Goal: Book appointment/travel/reservation

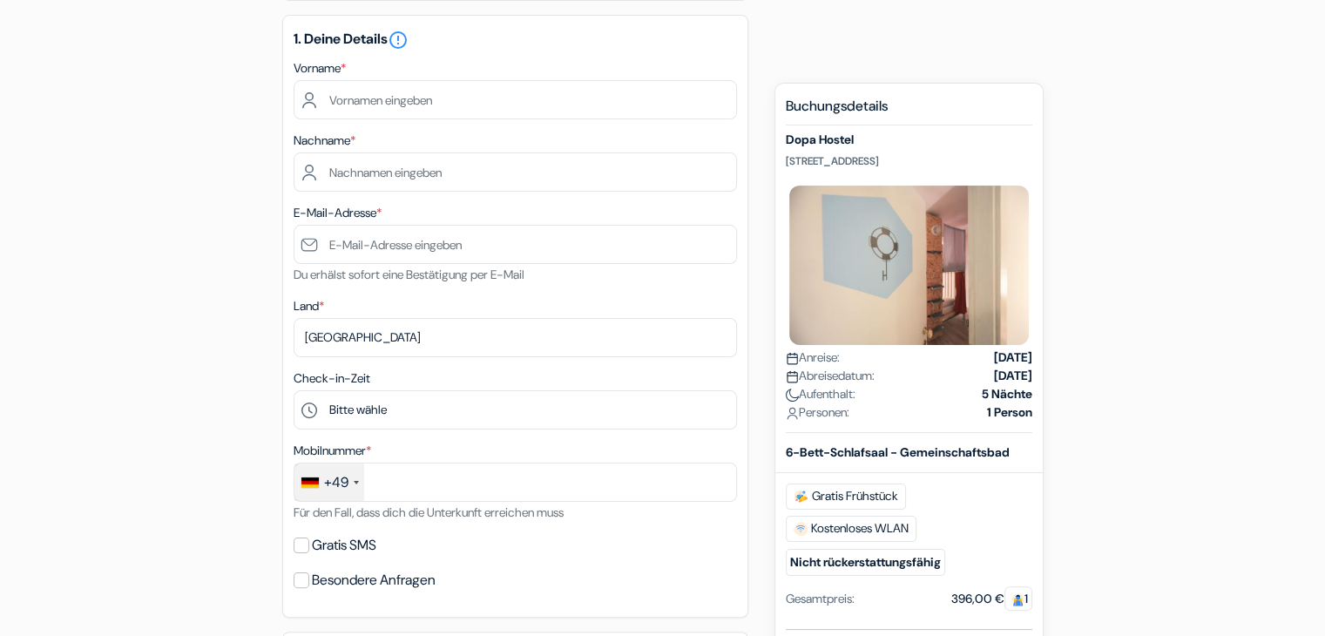
scroll to position [209, 0]
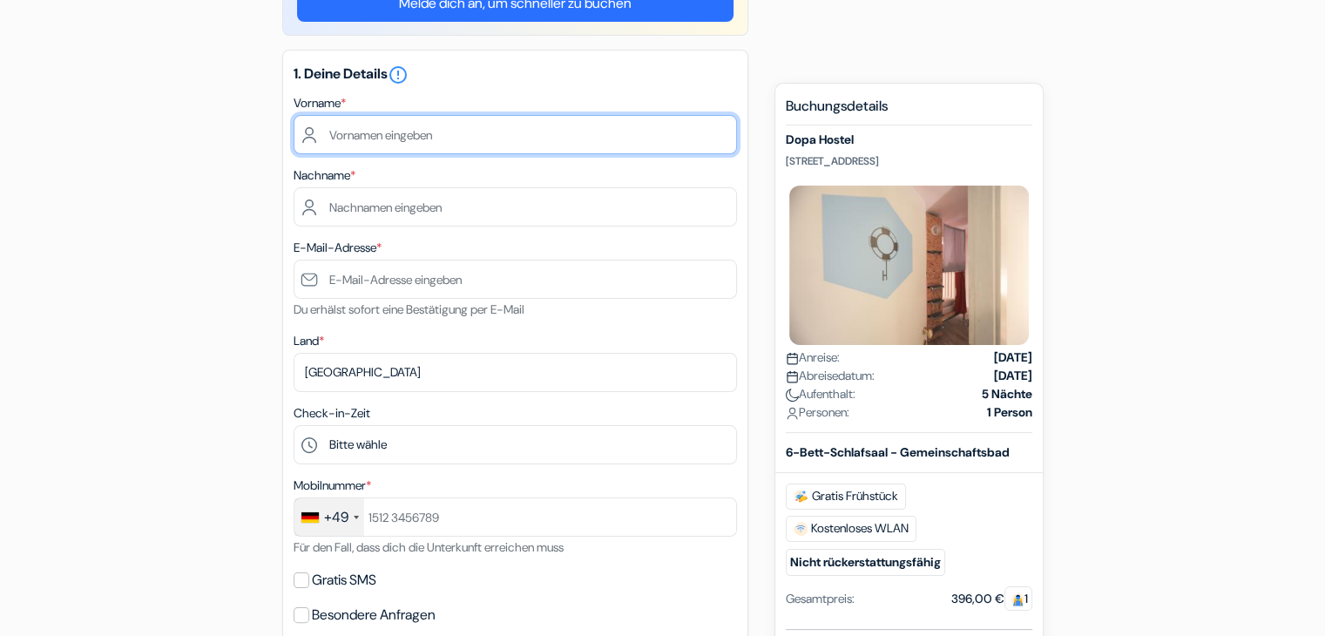
click at [410, 119] on input "text" at bounding box center [514, 134] width 443 height 39
type input "[PERSON_NAME]"
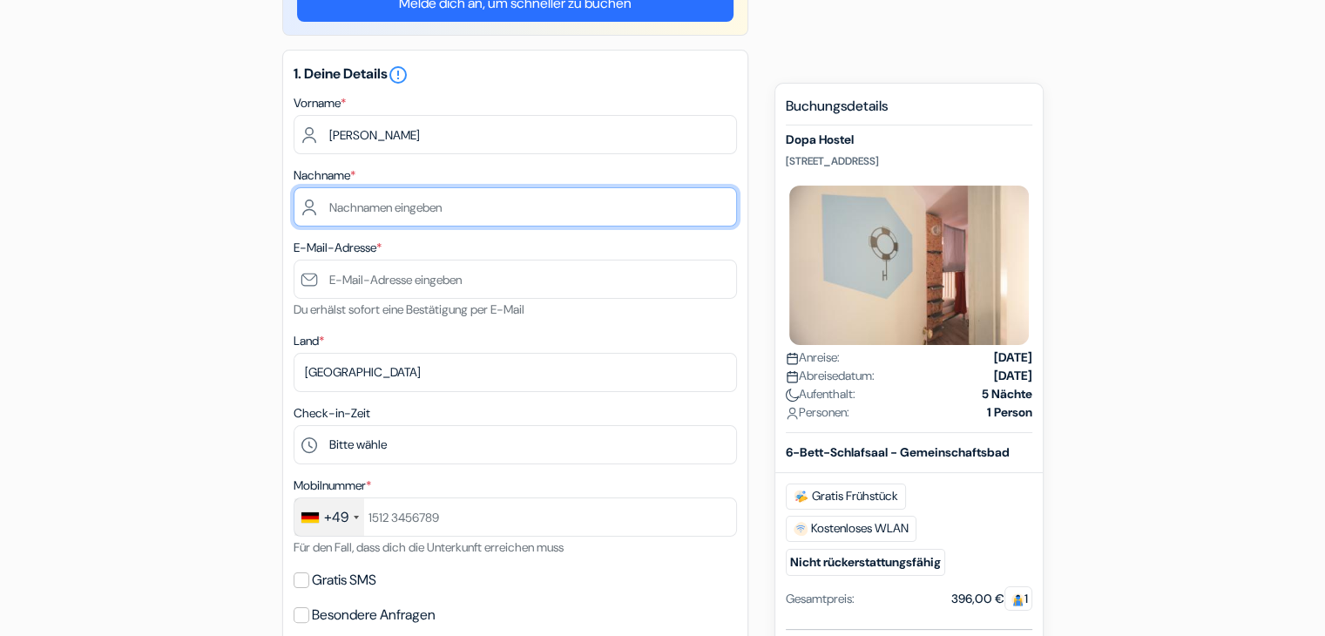
type input "Meining"
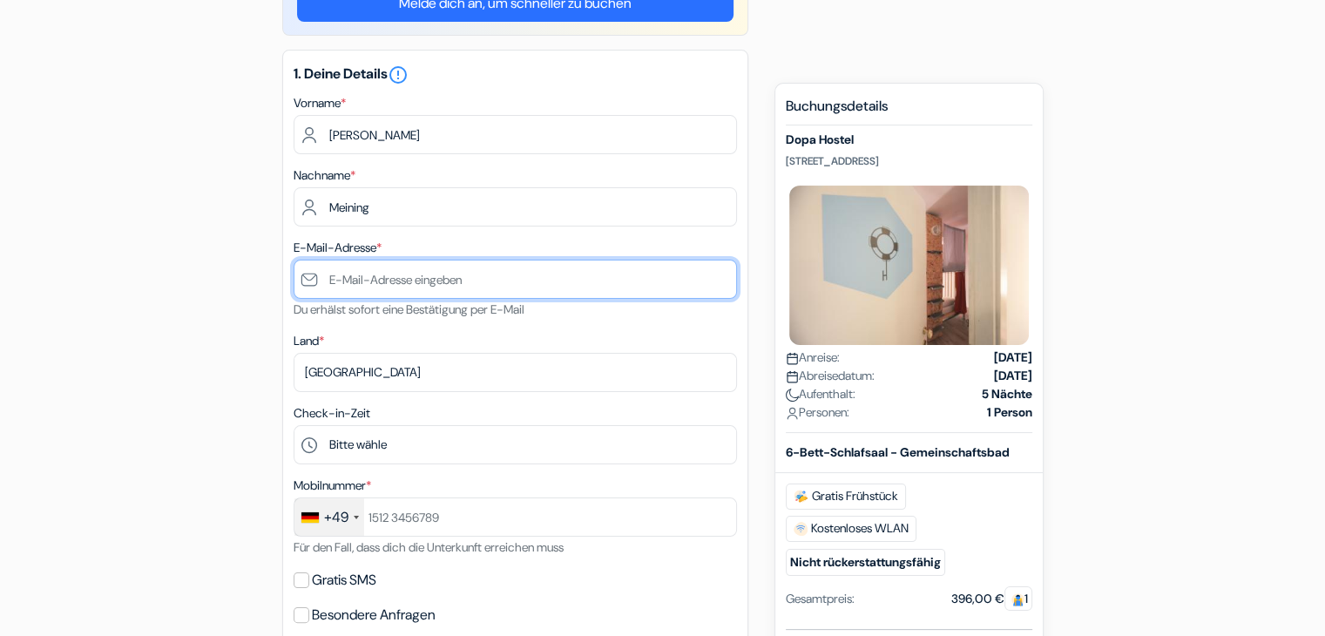
type input "[EMAIL_ADDRESS][DOMAIN_NAME]"
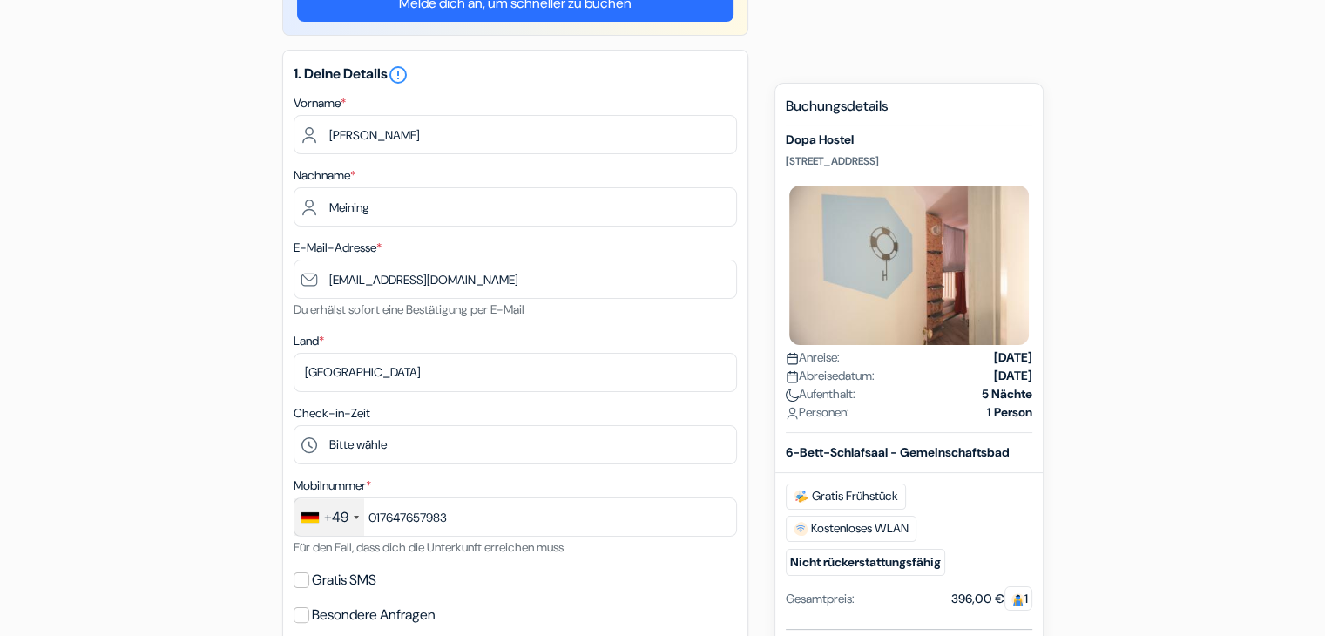
click at [451, 407] on div "Check-in-Zeit Bitte wähle 1:00 2:00 3:00 4:00 5:00 6:00 7:00 8:00 9:00 10:00 11…" at bounding box center [514, 433] width 443 height 62
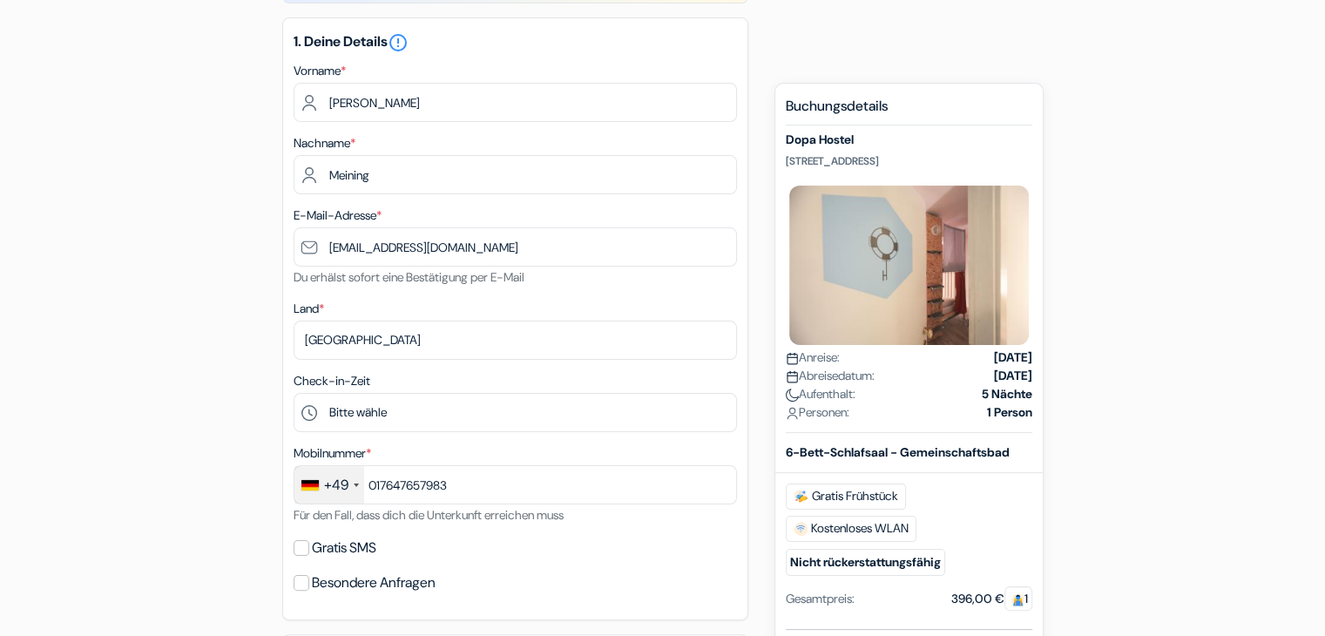
click at [451, 407] on div "Check-in-Zeit Bitte wähle 1:00 2:00 3:00 4:00 5:00 6:00 7:00 8:00 9:00 10:00 11…" at bounding box center [514, 401] width 443 height 62
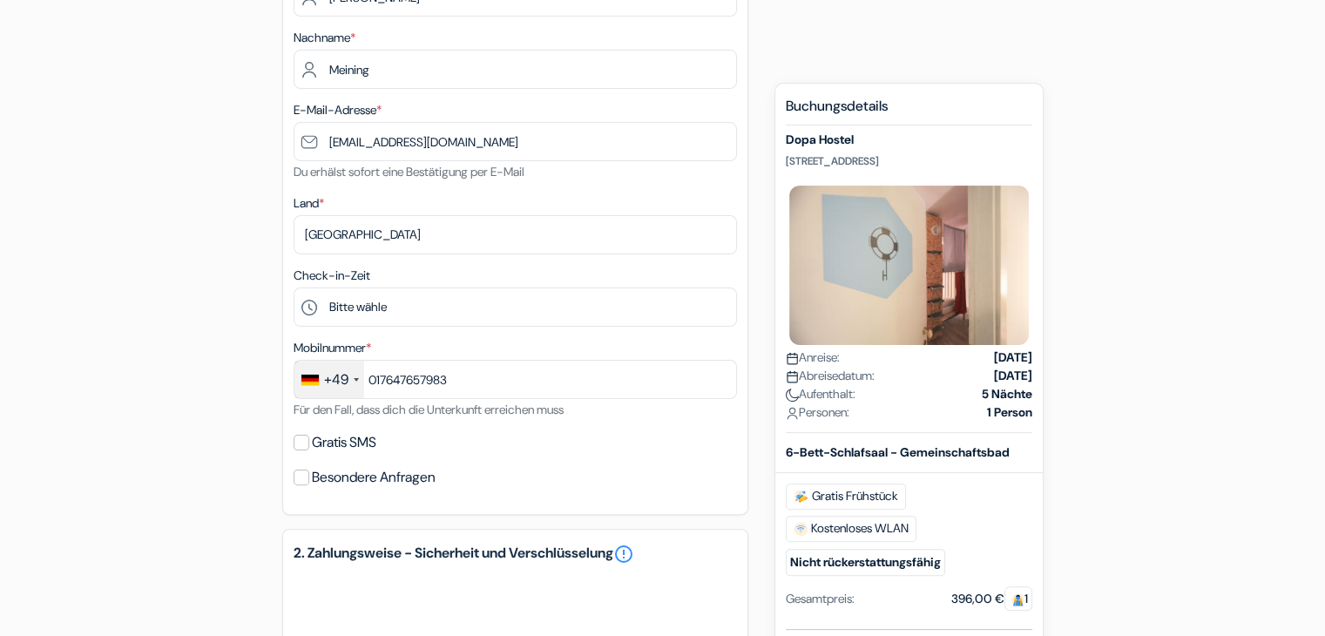
scroll to position [348, 0]
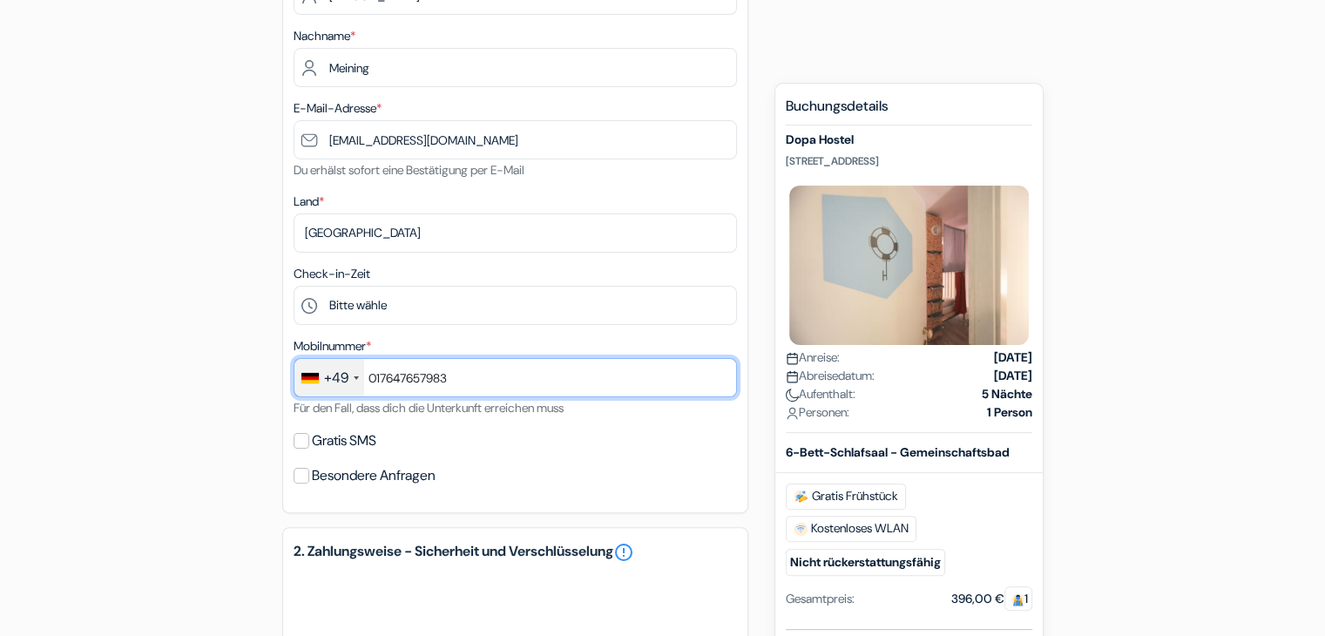
drag, startPoint x: 461, startPoint y: 362, endPoint x: 317, endPoint y: 388, distance: 145.9
click at [317, 388] on div "+49 [GEOGRAPHIC_DATA] +33 [GEOGRAPHIC_DATA] +44 [GEOGRAPHIC_DATA] ([GEOGRAPHIC_…" at bounding box center [514, 377] width 443 height 39
type input "01778636426"
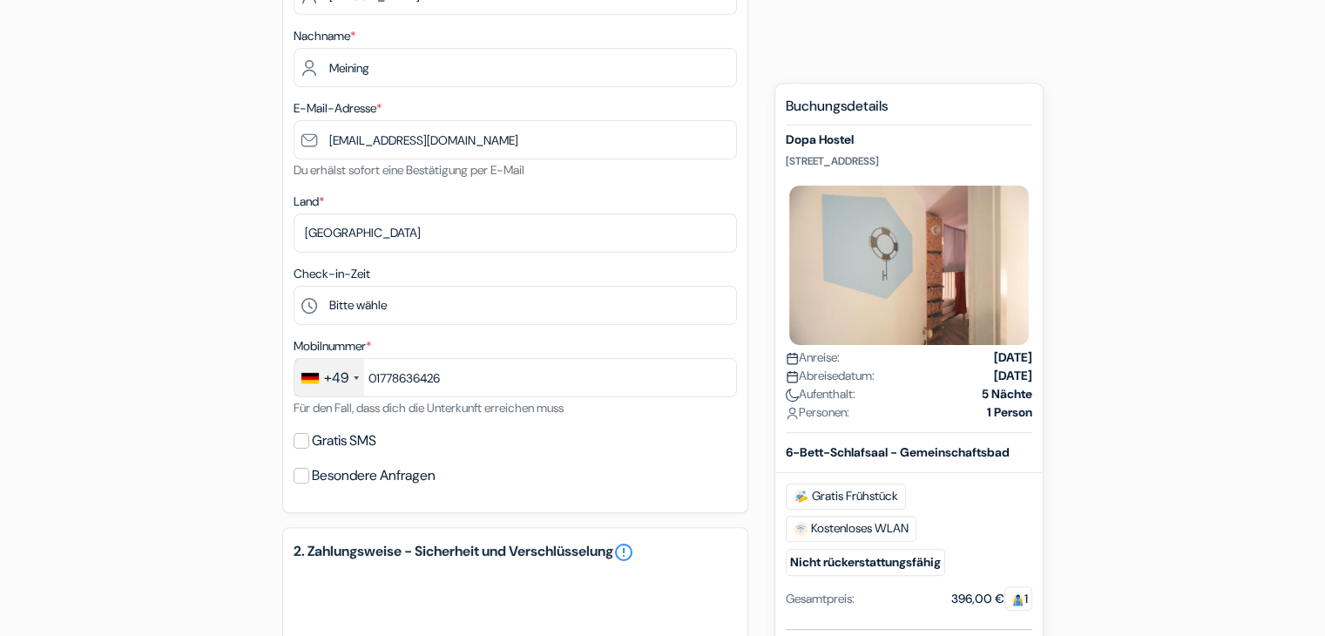
click at [496, 429] on div "1. Deine Details error_outline Vorname * [PERSON_NAME] Nachname * Meining E-Mai…" at bounding box center [515, 211] width 466 height 603
click at [354, 441] on label "Gratis SMS" at bounding box center [344, 440] width 64 height 24
click at [309, 441] on input "Gratis SMS" at bounding box center [301, 441] width 16 height 16
checkbox input "true"
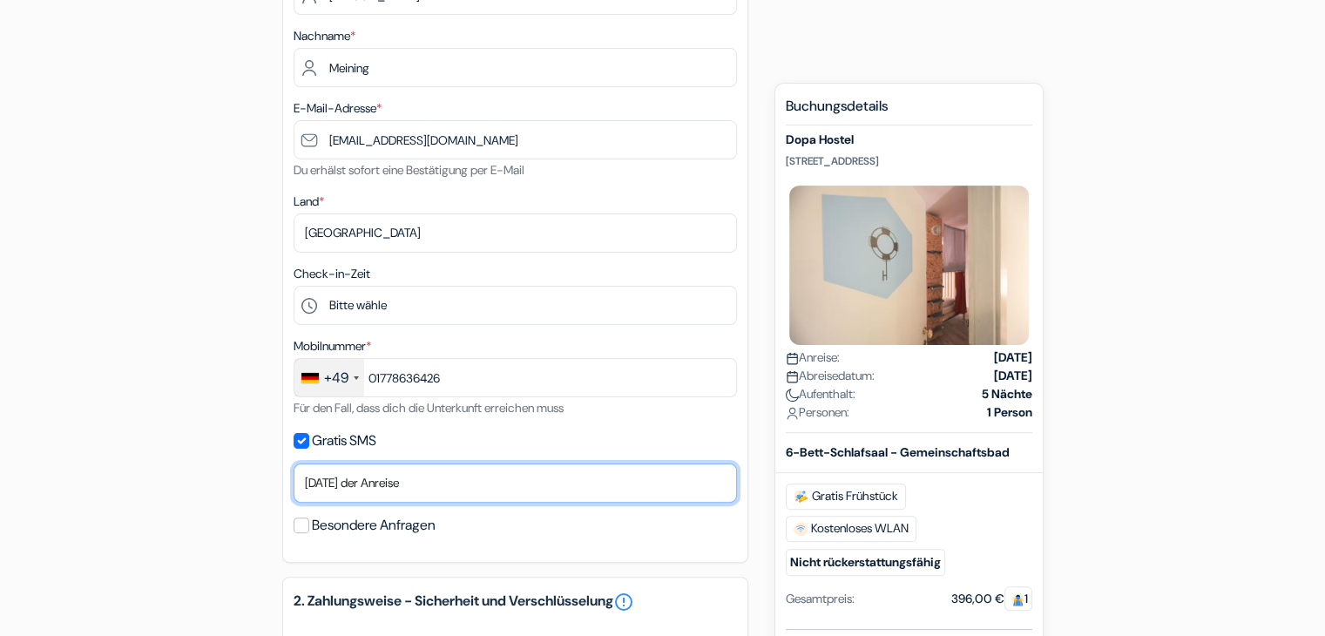
click at [429, 479] on select "Nein, danke [PERSON_NAME] senden Ankunftstag [DATE] der Anreise [DATE] der Anre…" at bounding box center [514, 482] width 443 height 39
click at [293, 465] on select "Nein, danke [PERSON_NAME] senden Ankunftstag [DATE] der Anreise [DATE] der Anre…" at bounding box center [514, 482] width 443 height 39
click at [446, 476] on select "Nein, danke [PERSON_NAME] senden Ankunftstag [DATE] der Anreise [DATE] der Anre…" at bounding box center [514, 482] width 443 height 39
select select "now"
click at [293, 465] on select "Nein, danke [PERSON_NAME] senden Ankunftstag [DATE] der Anreise [DATE] der Anre…" at bounding box center [514, 482] width 443 height 39
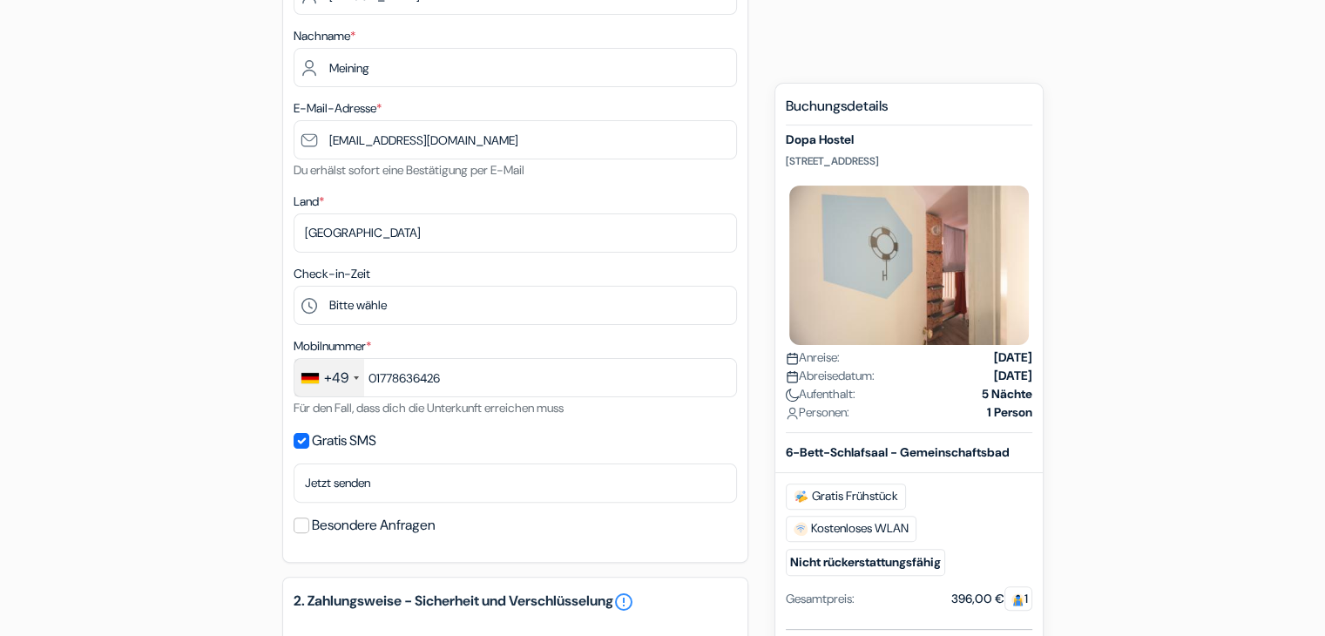
click at [219, 433] on div "add_box Dopa Hostel [STREET_ADDRESS] Details zur Unterkunft Dopa Hostel" at bounding box center [663, 491] width 1150 height 1320
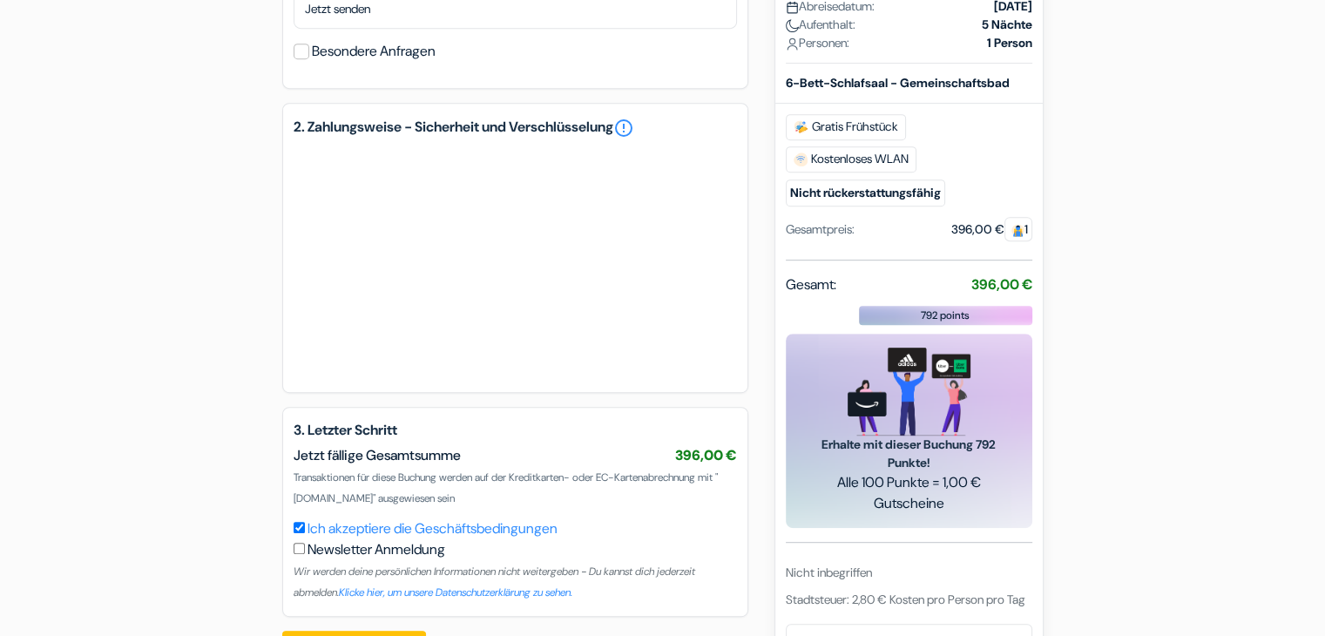
scroll to position [836, 0]
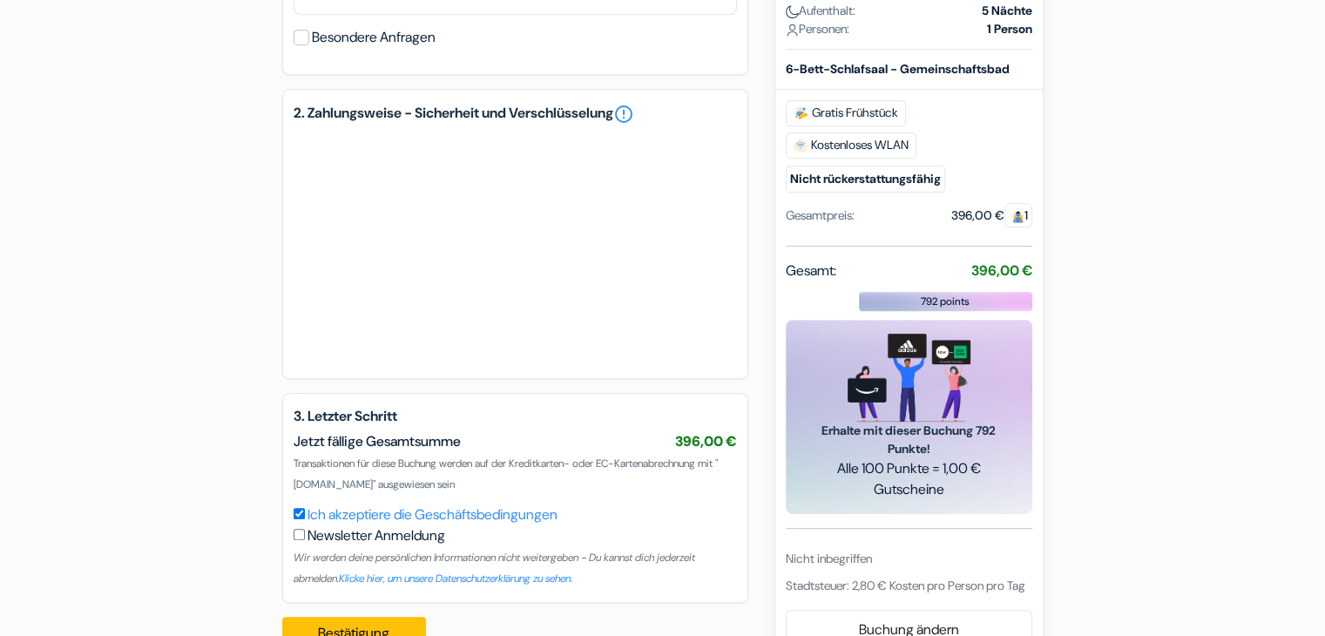
click at [712, 362] on div at bounding box center [514, 248] width 443 height 233
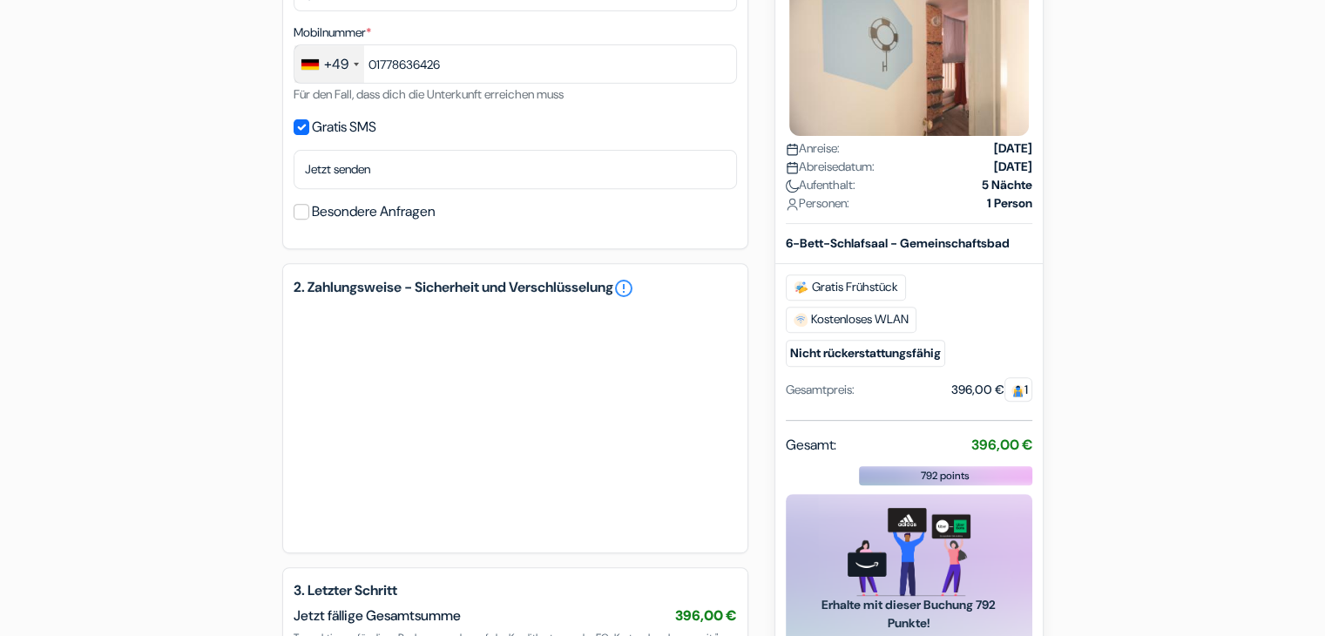
scroll to position [697, 0]
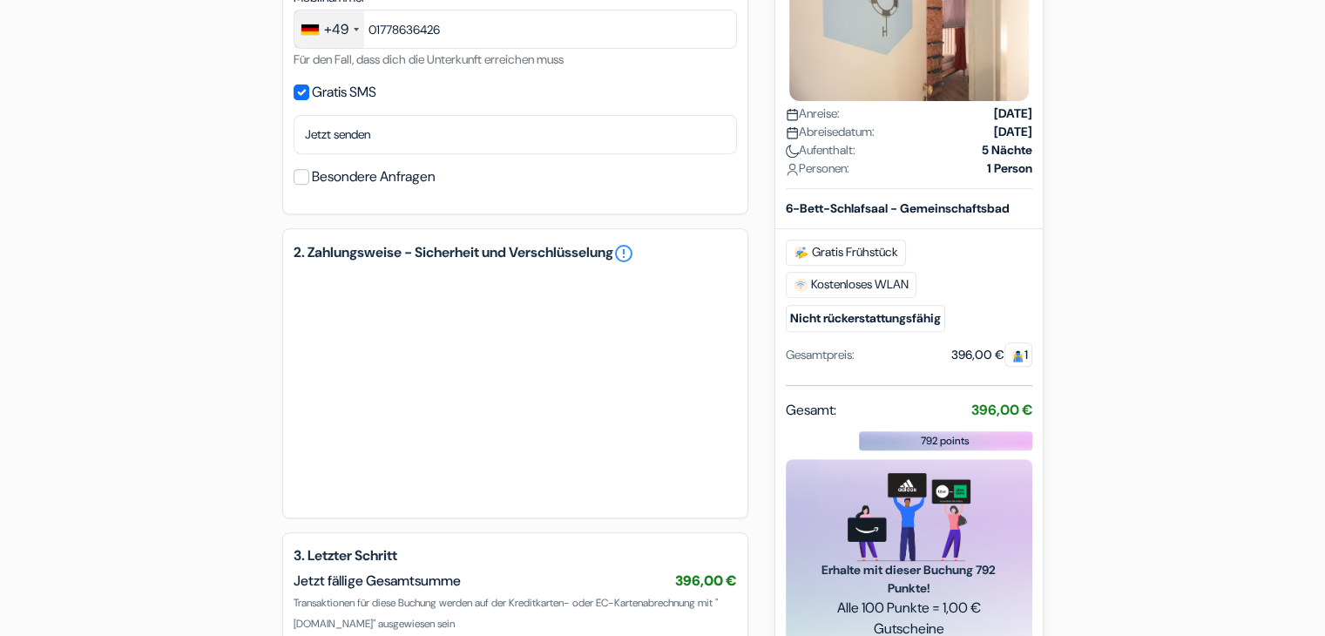
click at [725, 361] on div at bounding box center [514, 387] width 443 height 233
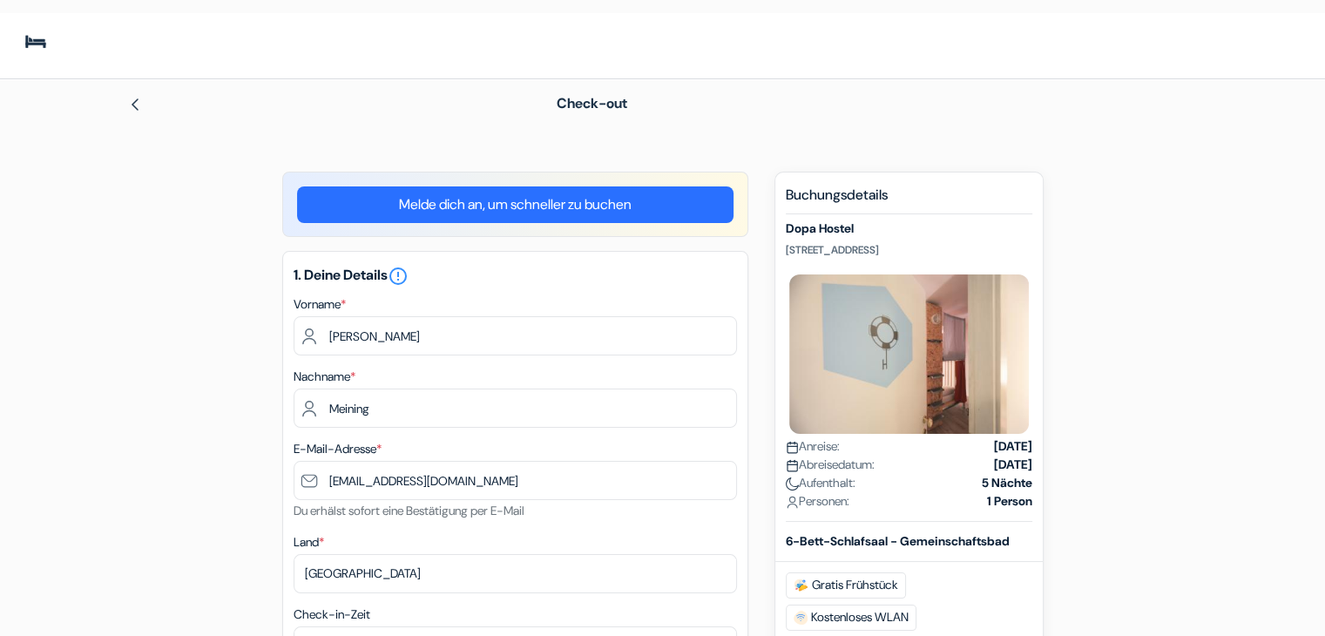
scroll to position [0, 0]
